Goal: Task Accomplishment & Management: Manage account settings

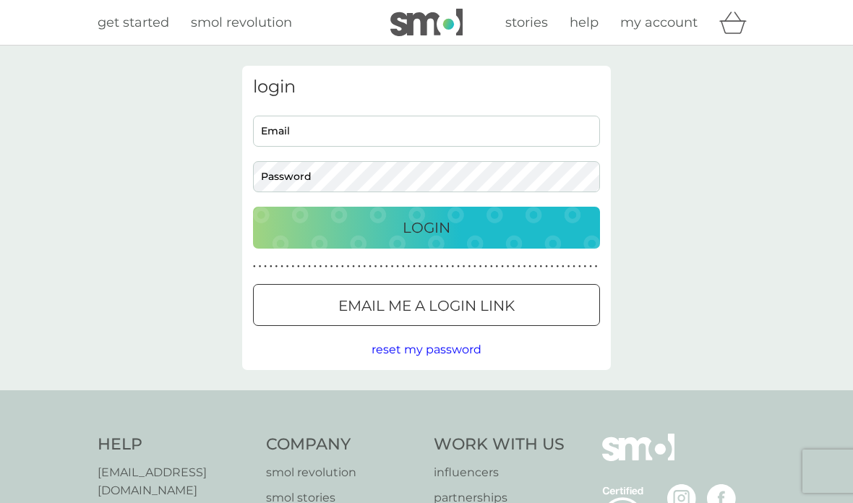
click at [396, 137] on input "Email" at bounding box center [426, 131] width 347 height 31
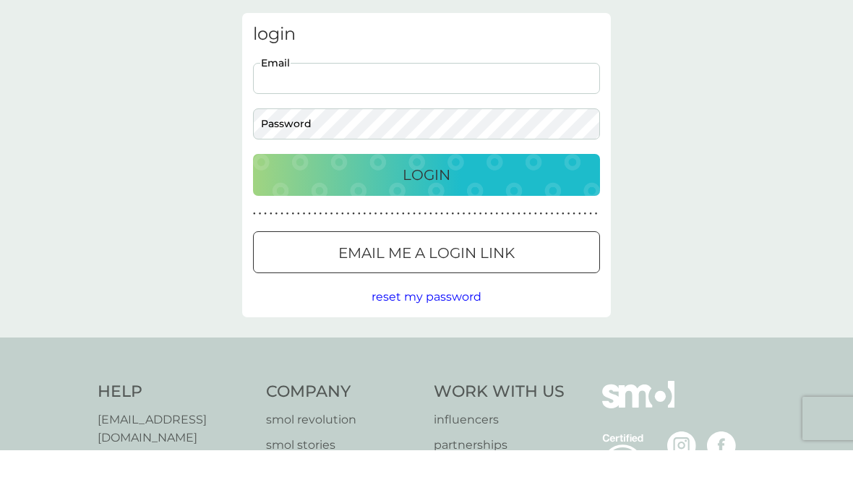
type input "[PERSON_NAME][EMAIL_ADDRESS][DOMAIN_NAME]"
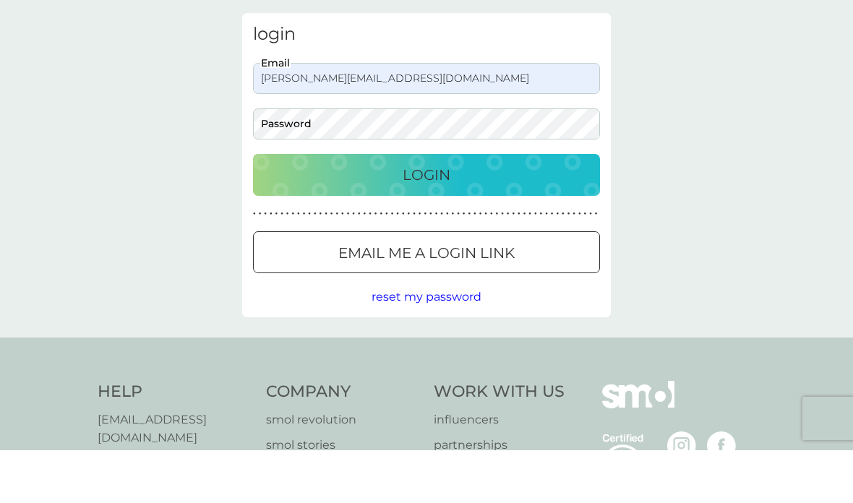
scroll to position [53, 0]
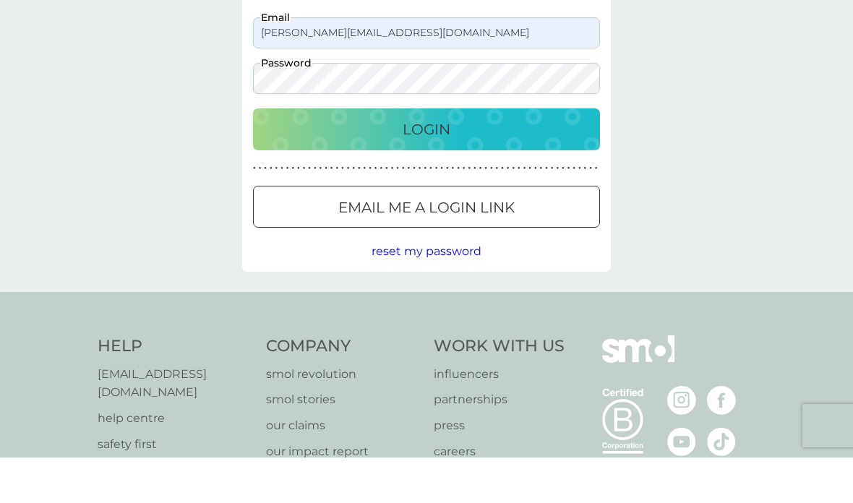
click at [589, 154] on button "Login" at bounding box center [426, 175] width 347 height 42
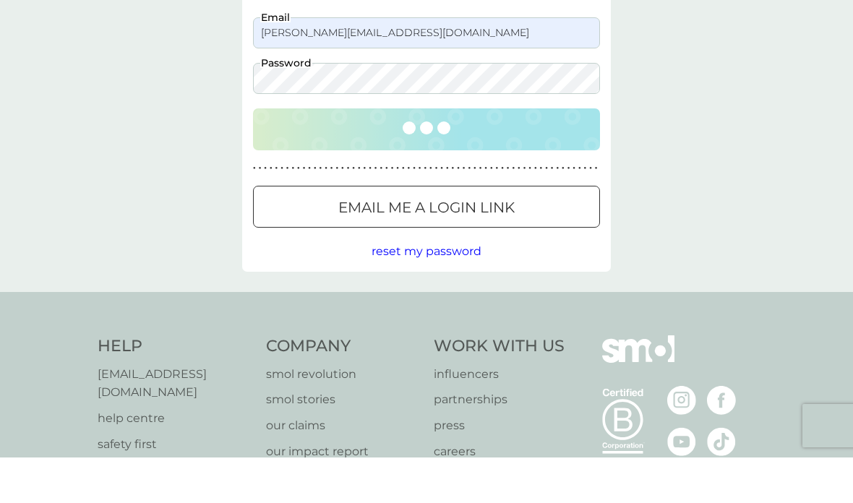
scroll to position [98, 0]
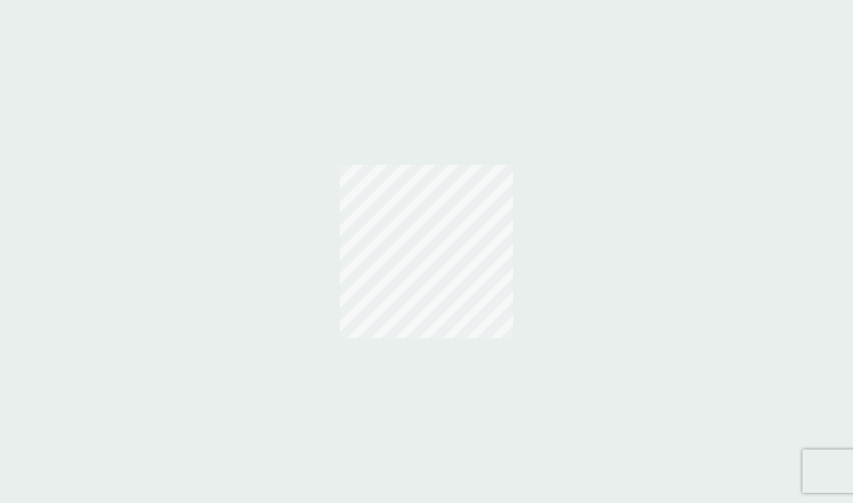
scroll to position [58, 0]
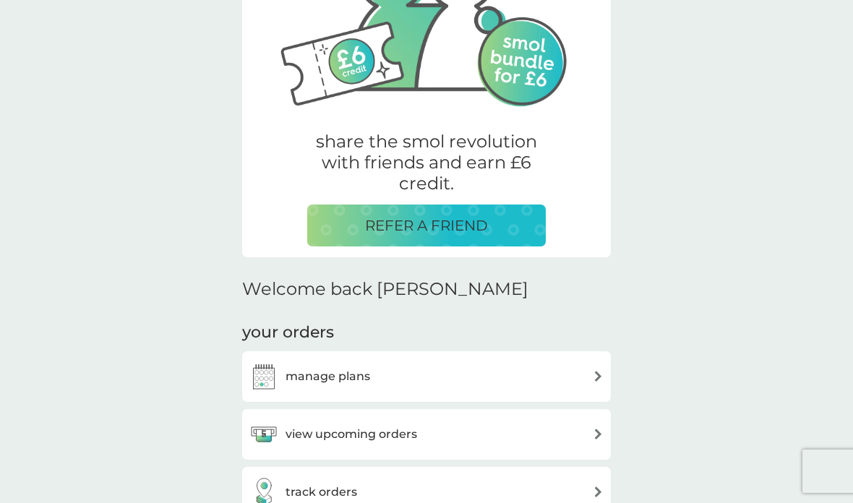
scroll to position [178, 0]
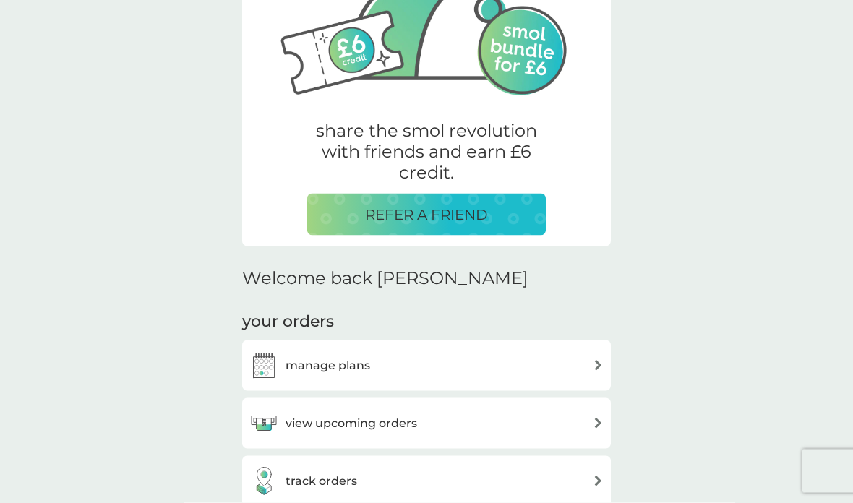
click at [589, 351] on div "manage plans" at bounding box center [426, 365] width 354 height 29
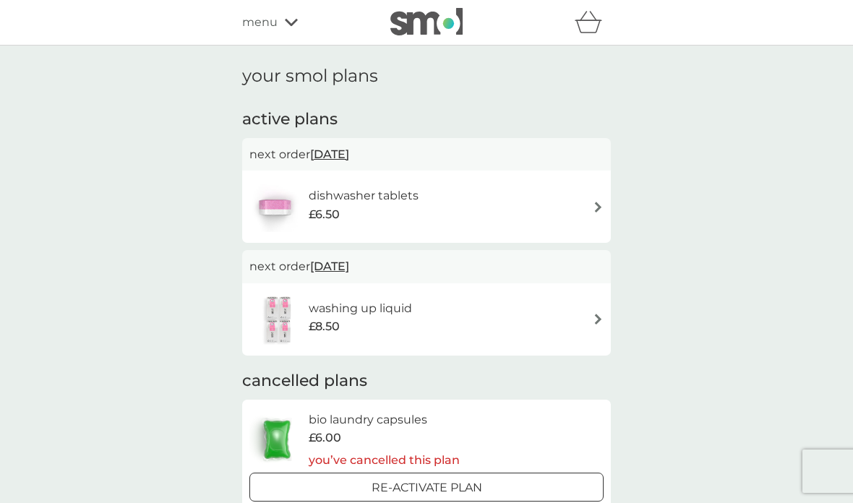
click at [589, 204] on div "dishwasher tablets £6.50" at bounding box center [426, 206] width 354 height 51
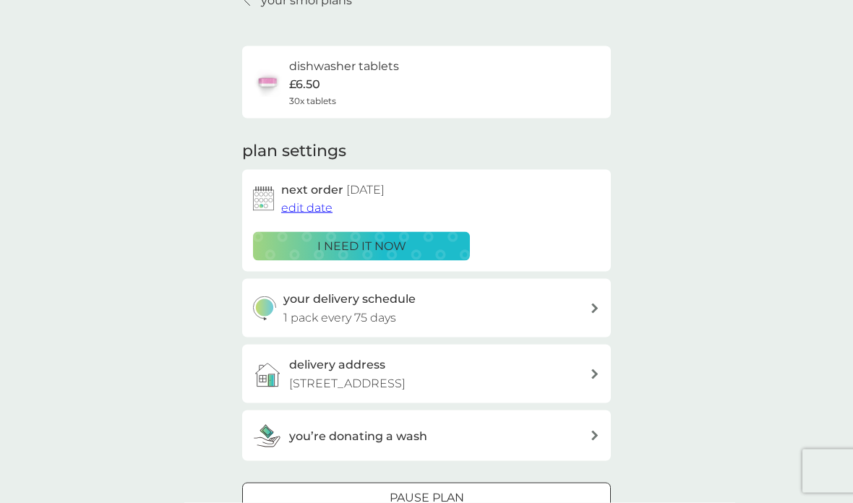
scroll to position [77, 0]
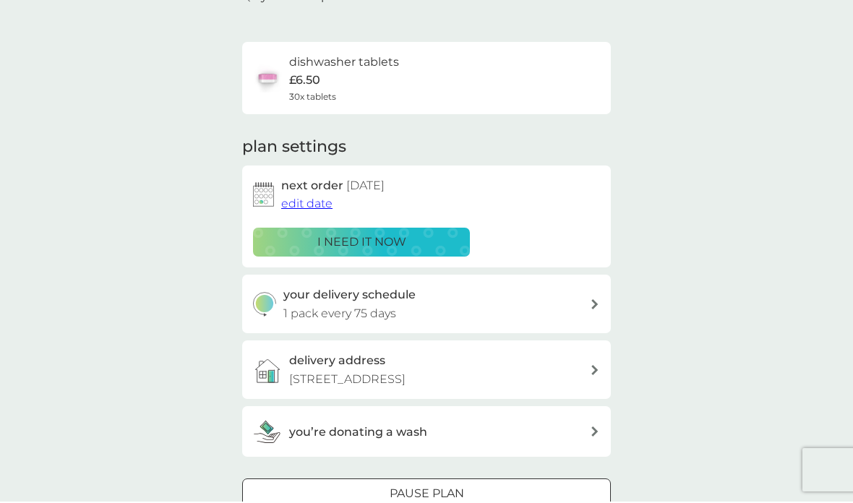
click at [581, 294] on div "your delivery schedule 1 pack every 75 days" at bounding box center [436, 305] width 307 height 37
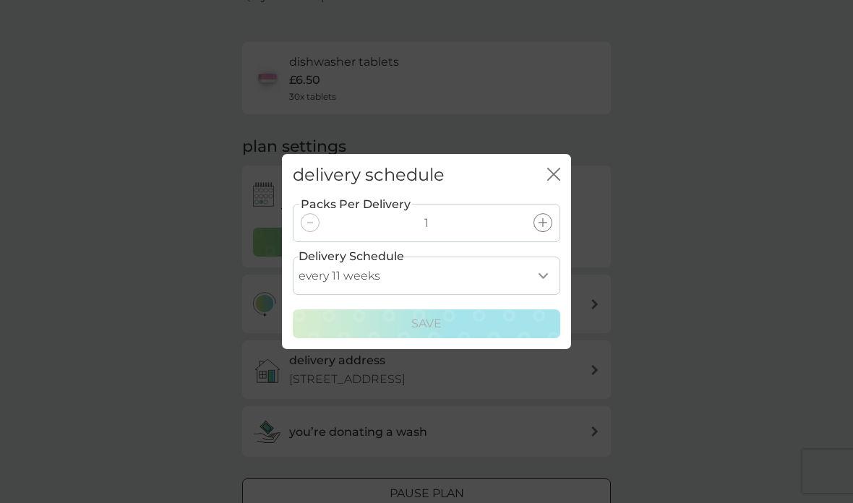
click at [414, 294] on select "every 1 week every 2 weeks every 3 weeks every 4 weeks every 5 weeks every 6 we…" at bounding box center [427, 276] width 268 height 38
select select "56"
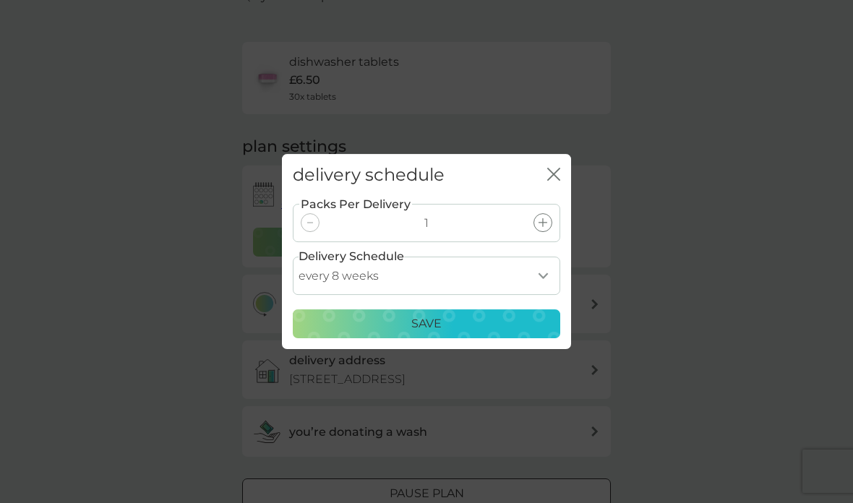
click at [467, 333] on div "Save" at bounding box center [426, 324] width 249 height 19
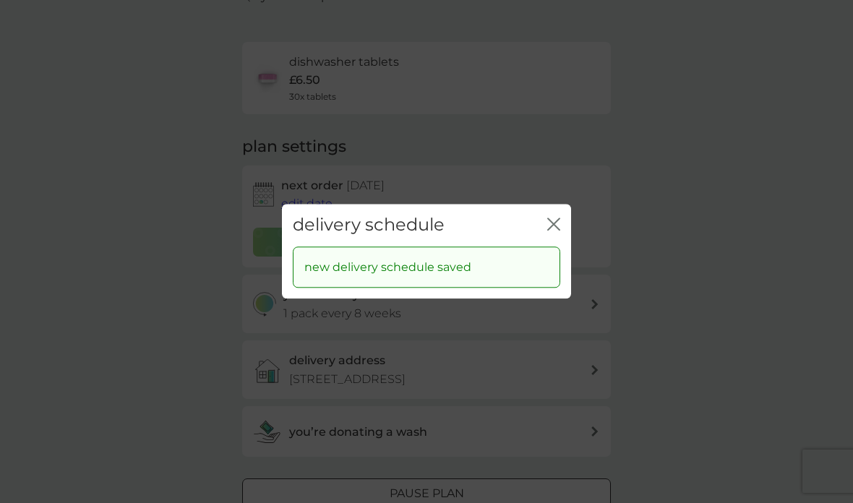
click at [550, 231] on icon "close" at bounding box center [553, 224] width 13 height 13
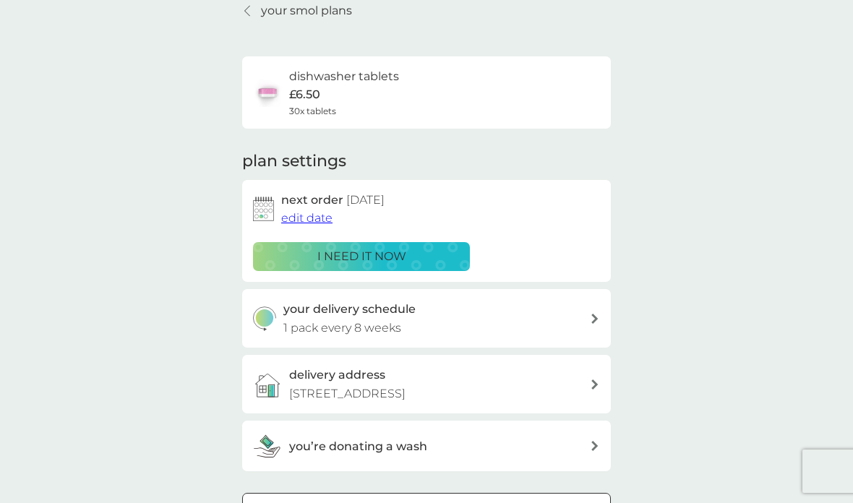
scroll to position [0, 0]
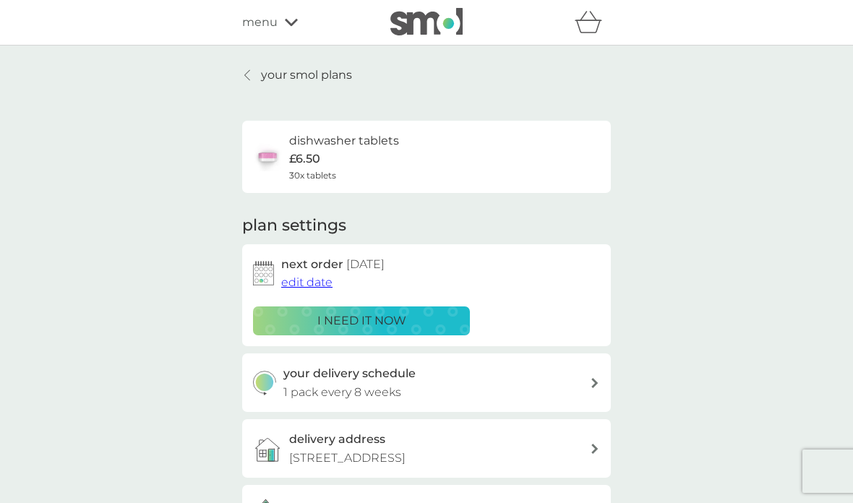
click at [252, 61] on div "your smol plans dishwasher tablets £6.50 30x tablets plan settings next order 1…" at bounding box center [426, 347] width 853 height 602
click at [255, 73] on link "your smol plans" at bounding box center [297, 75] width 110 height 19
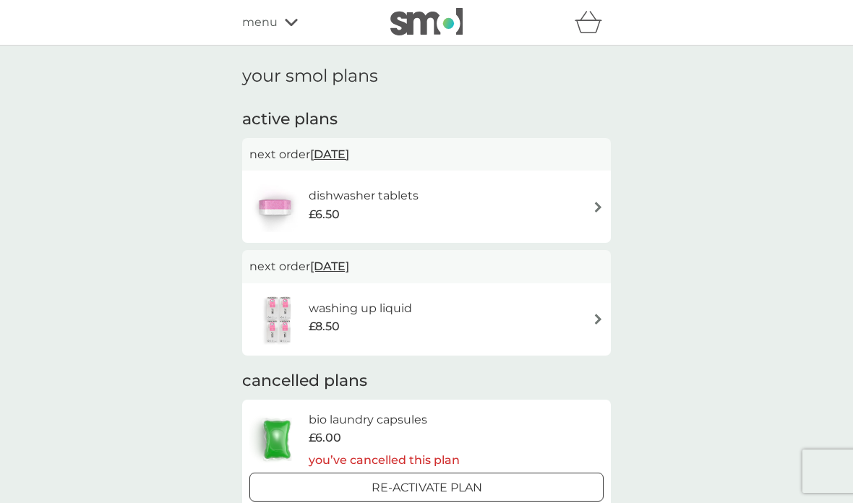
click at [297, 15] on div "menu" at bounding box center [303, 22] width 123 height 19
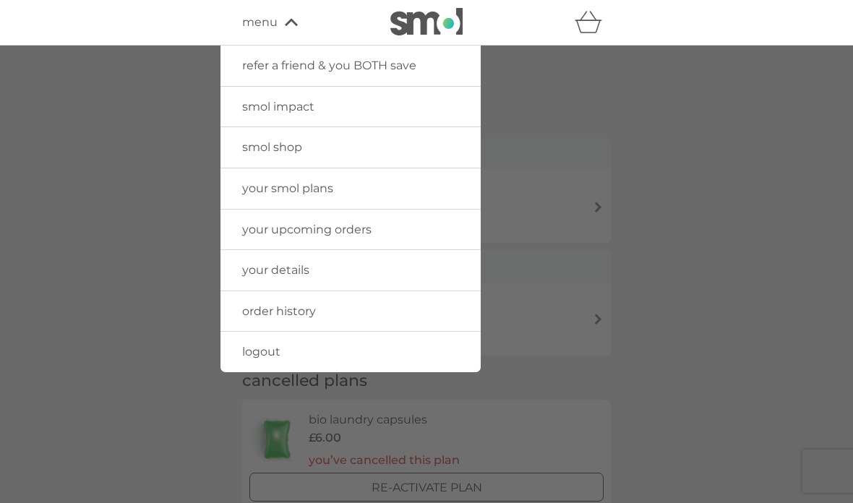
click at [275, 348] on span "logout" at bounding box center [261, 352] width 38 height 14
